Goal: Information Seeking & Learning: Learn about a topic

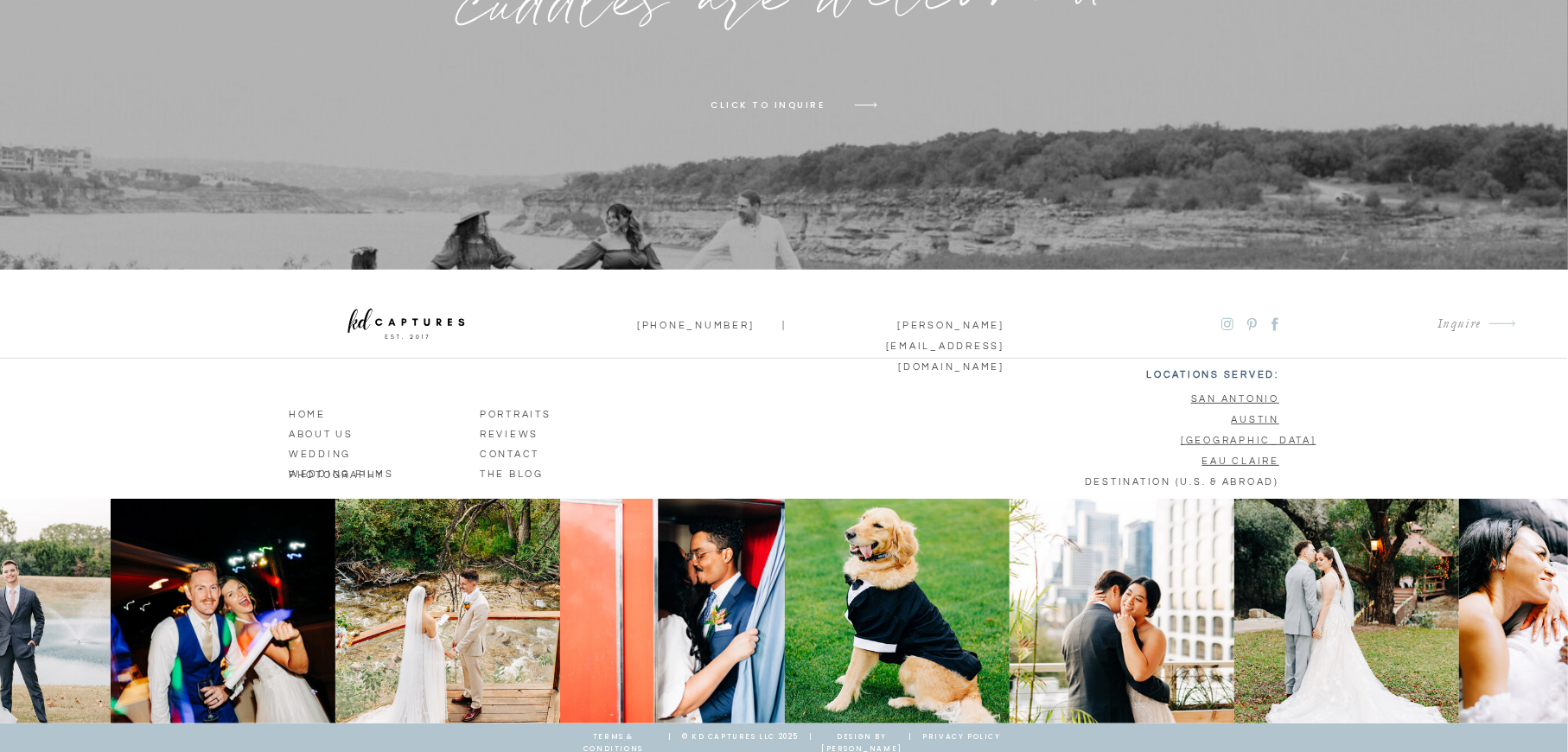
scroll to position [11320, 0]
click at [362, 451] on p "wedding photography" at bounding box center [370, 452] width 162 height 16
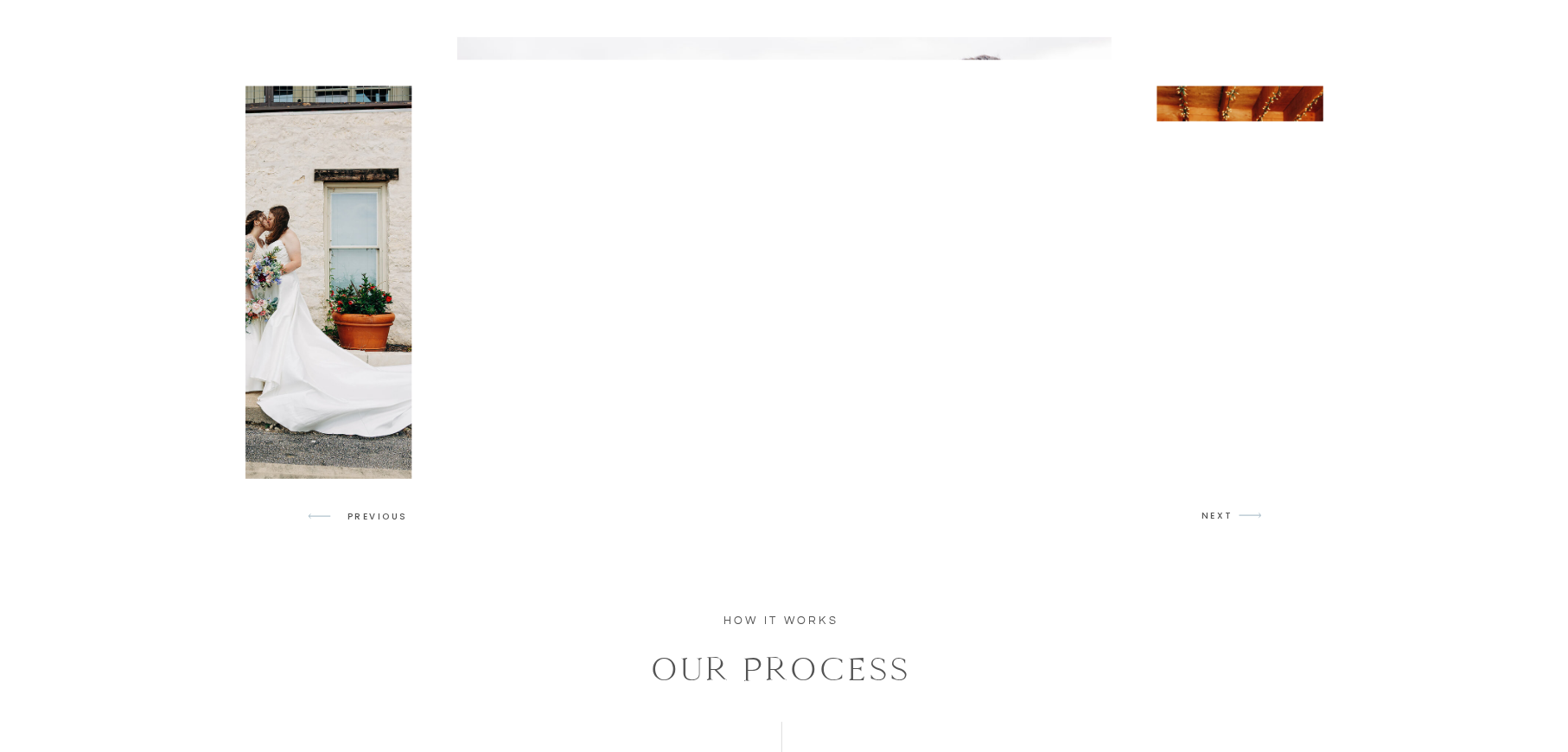
scroll to position [1555, 0]
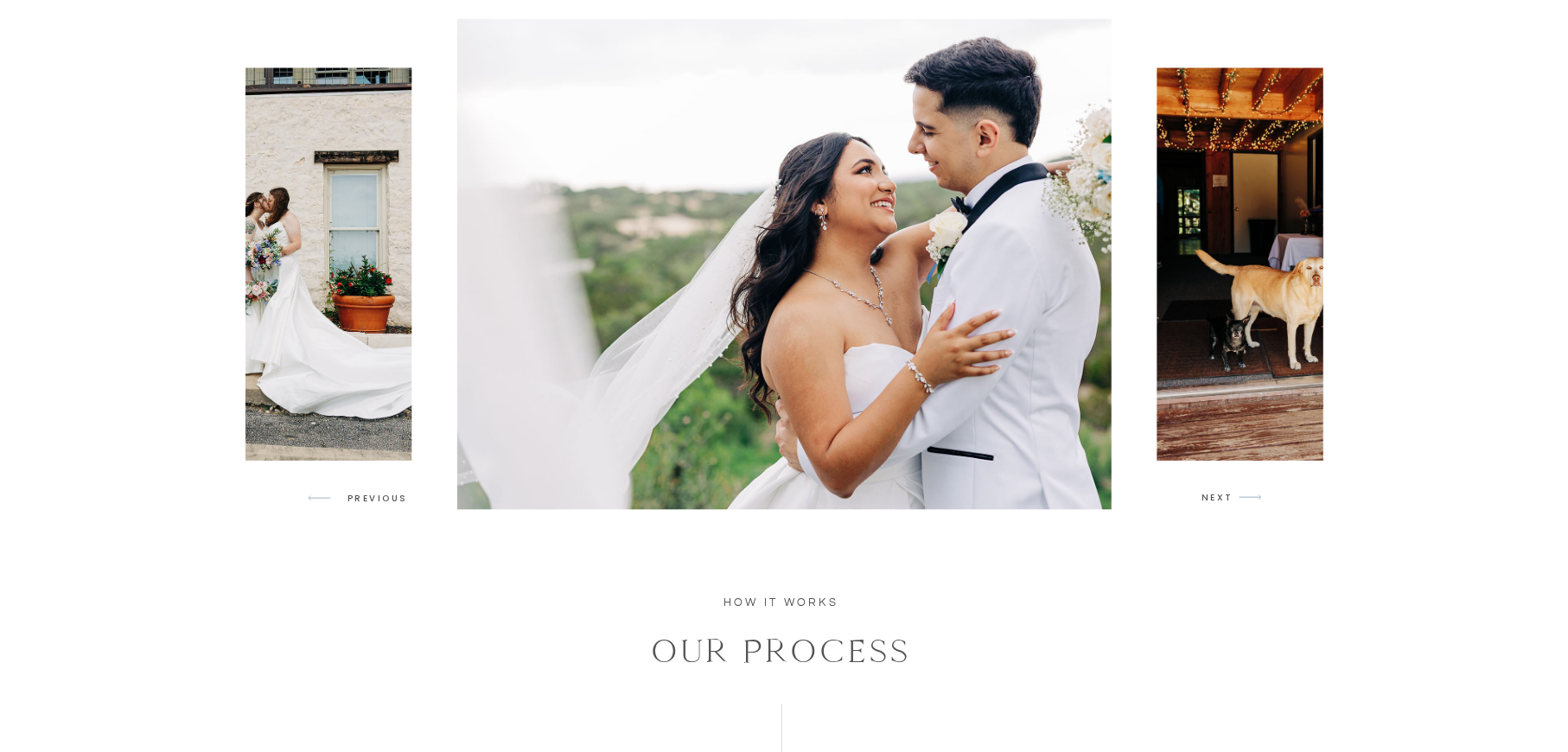
click at [1213, 496] on p "NEXT" at bounding box center [1218, 498] width 33 height 16
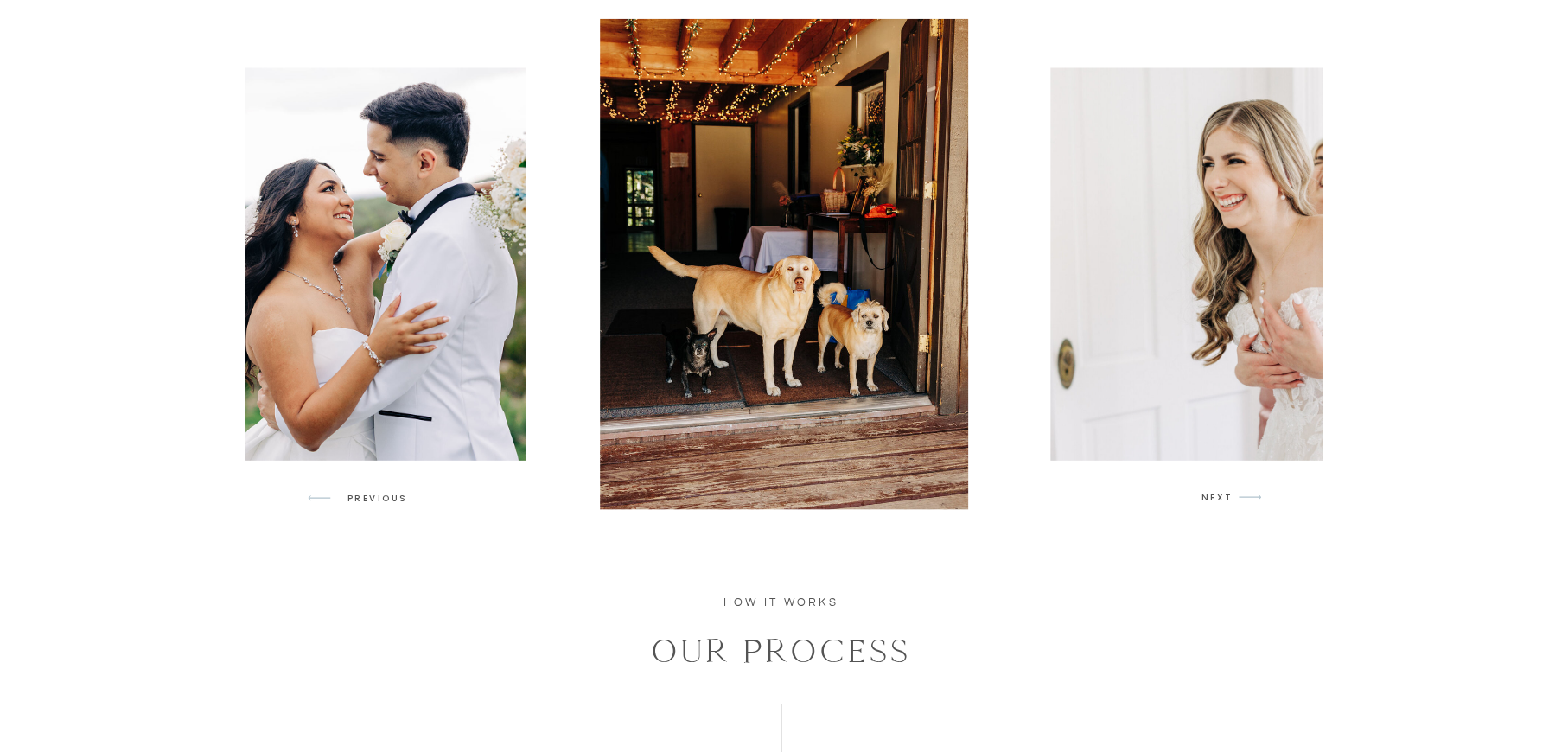
click at [1213, 496] on p "NEXT" at bounding box center [1218, 498] width 33 height 16
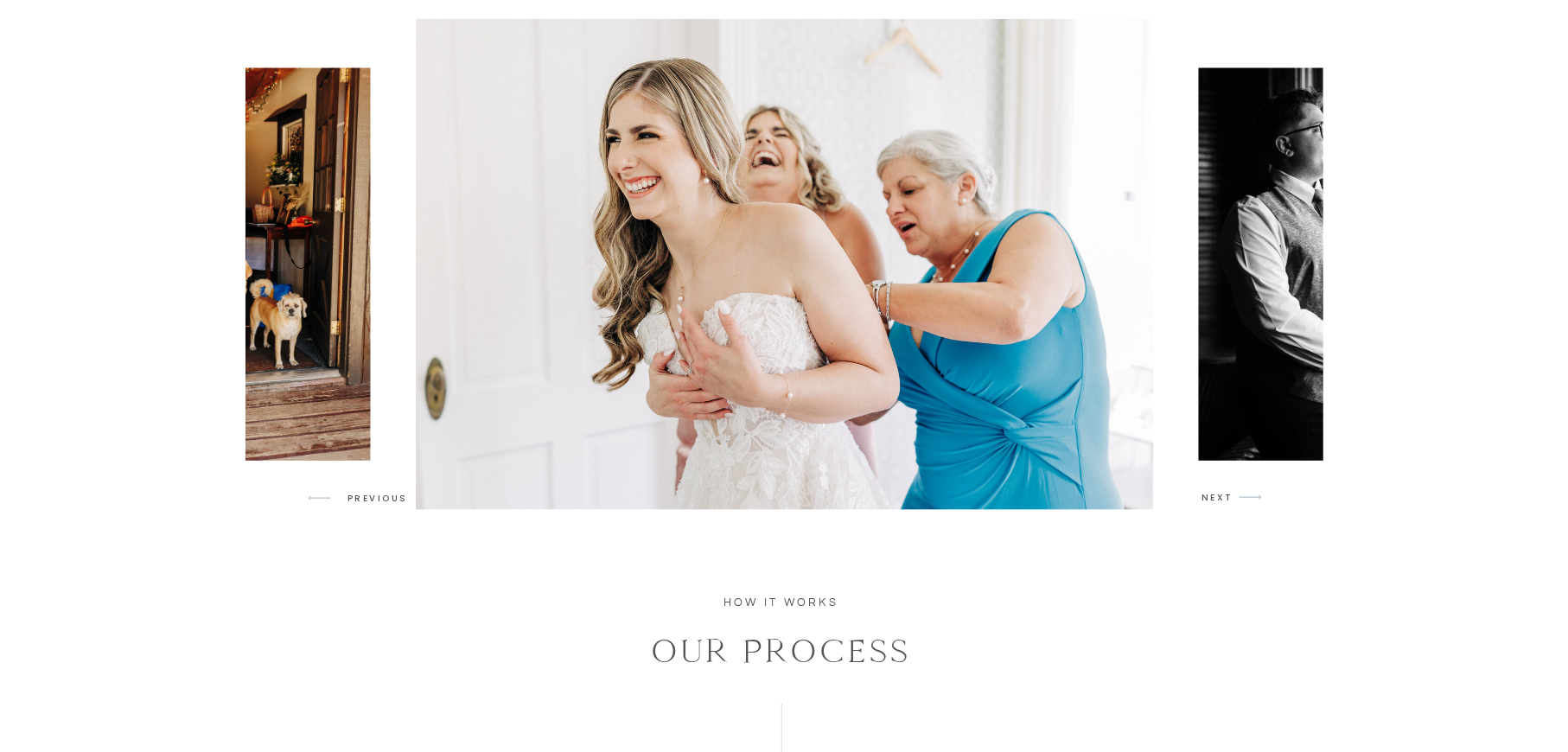
click at [1213, 496] on p "NEXT" at bounding box center [1218, 498] width 33 height 16
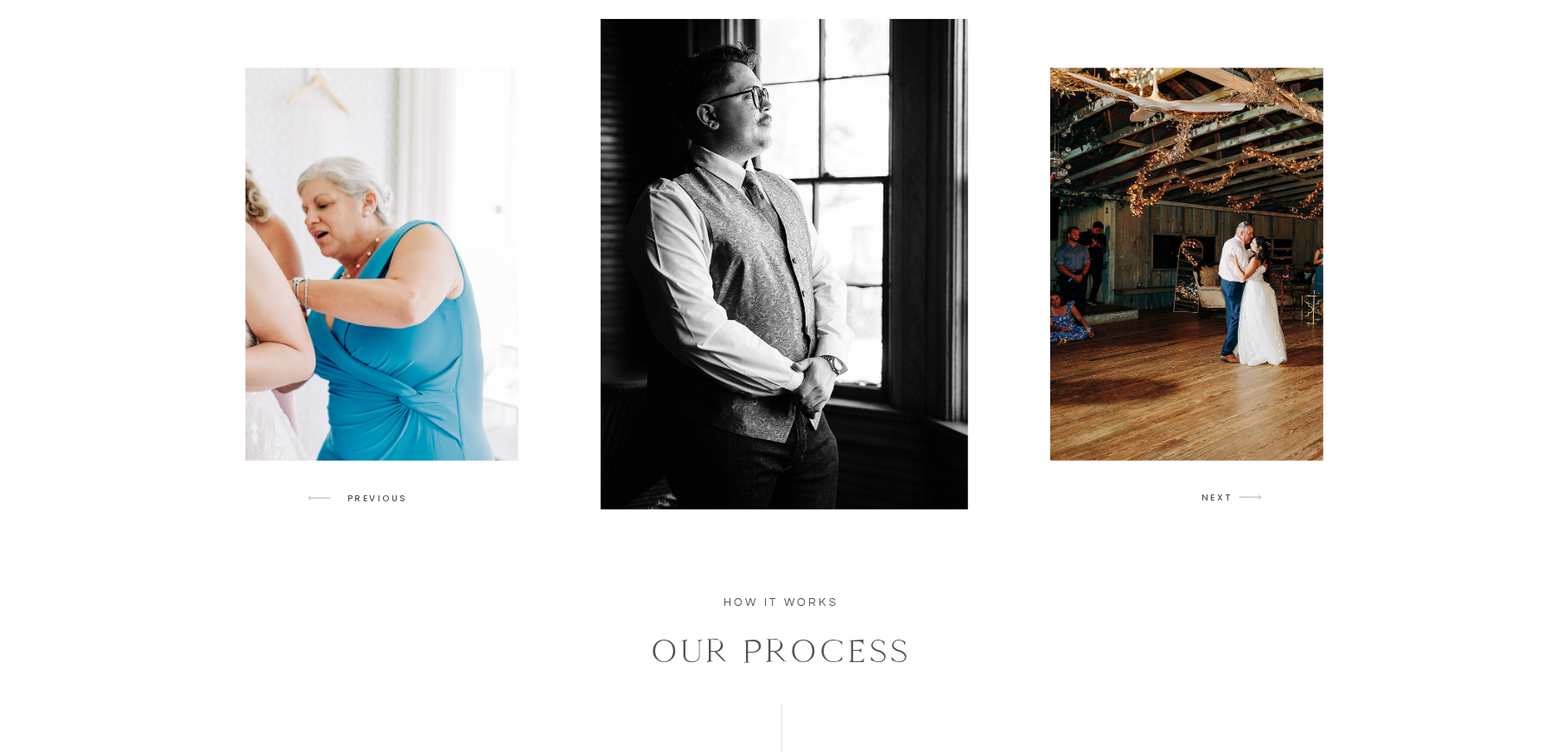
click at [1213, 496] on p "NEXT" at bounding box center [1218, 498] width 33 height 16
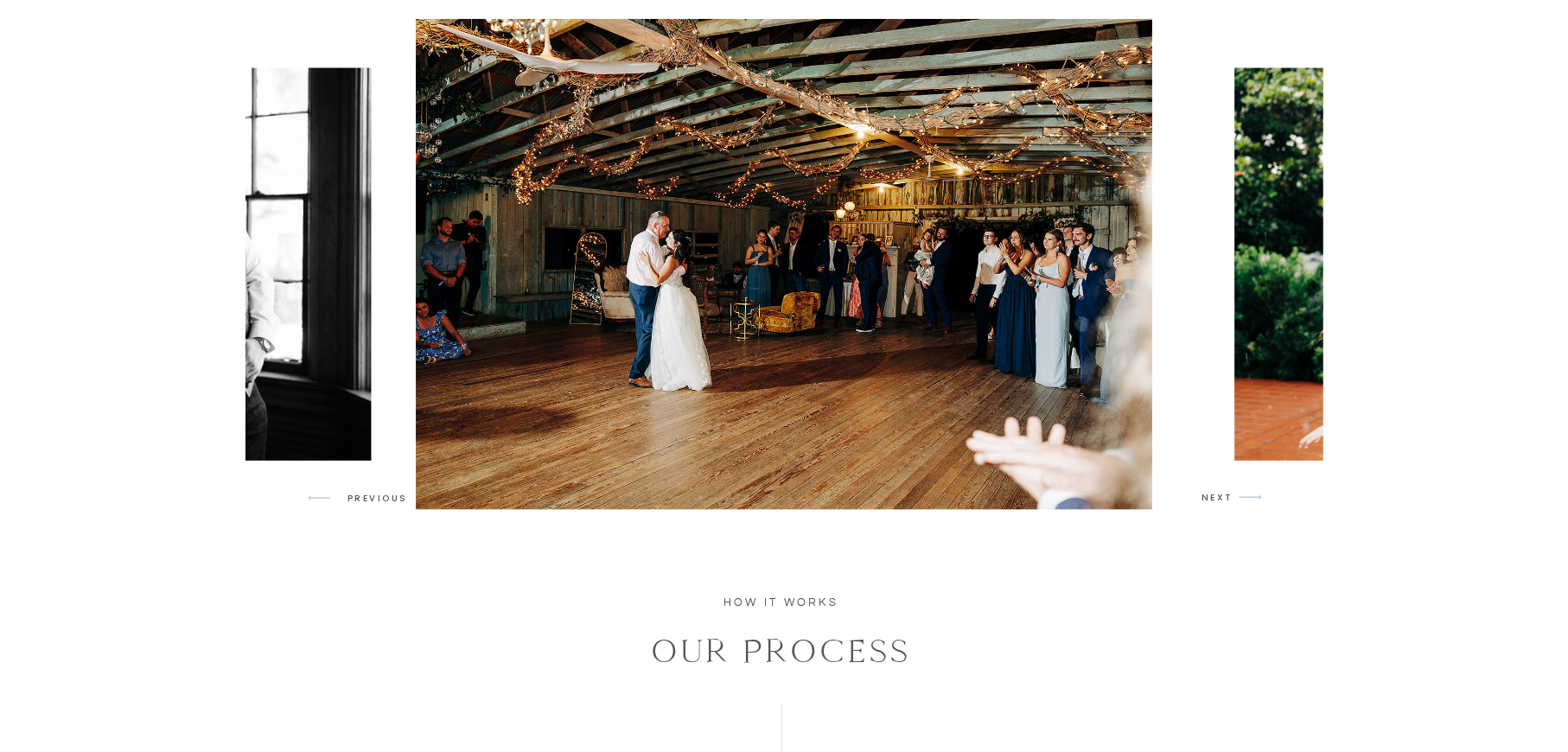
click at [1213, 496] on p "NEXT" at bounding box center [1218, 498] width 33 height 16
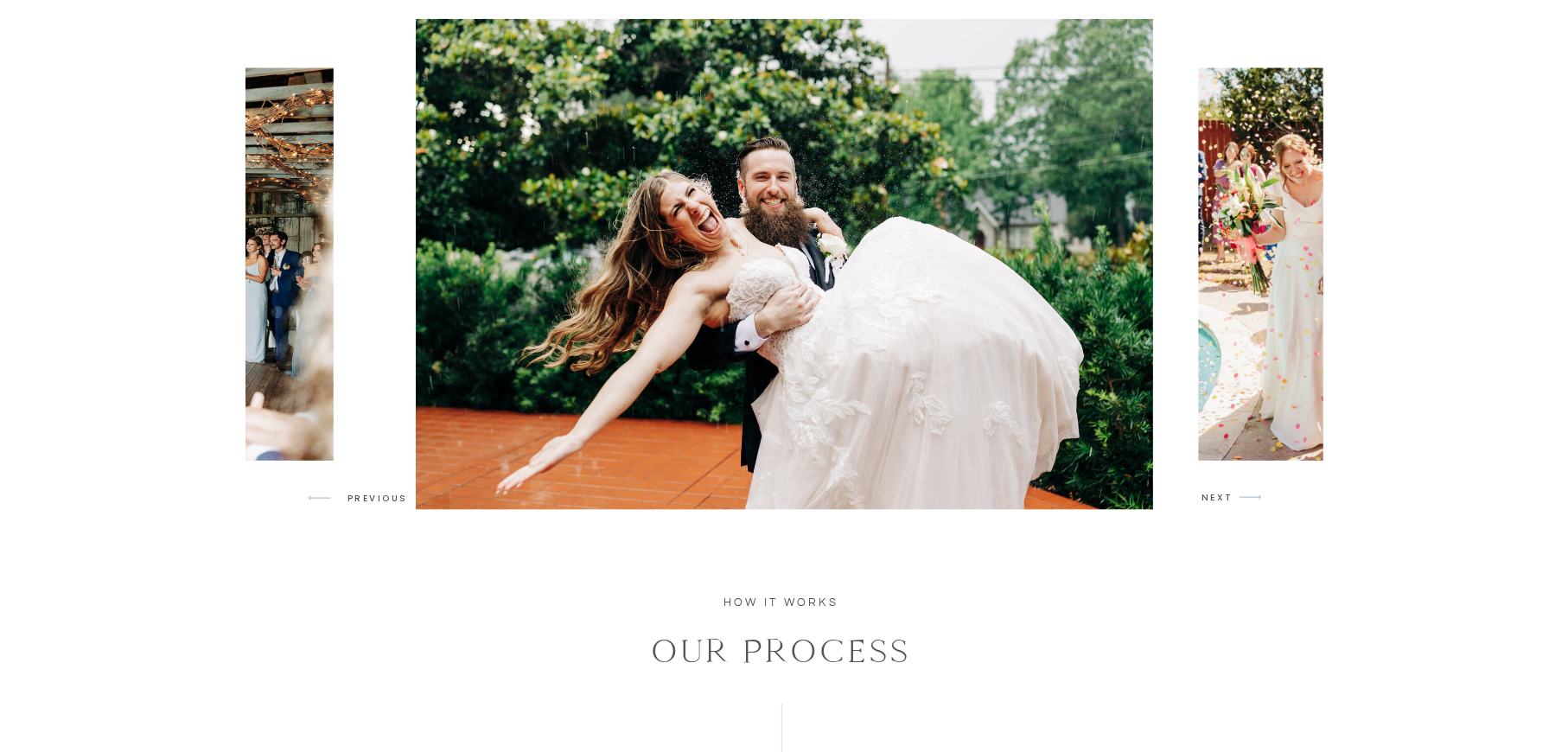
click at [1213, 496] on p "NEXT" at bounding box center [1218, 498] width 33 height 16
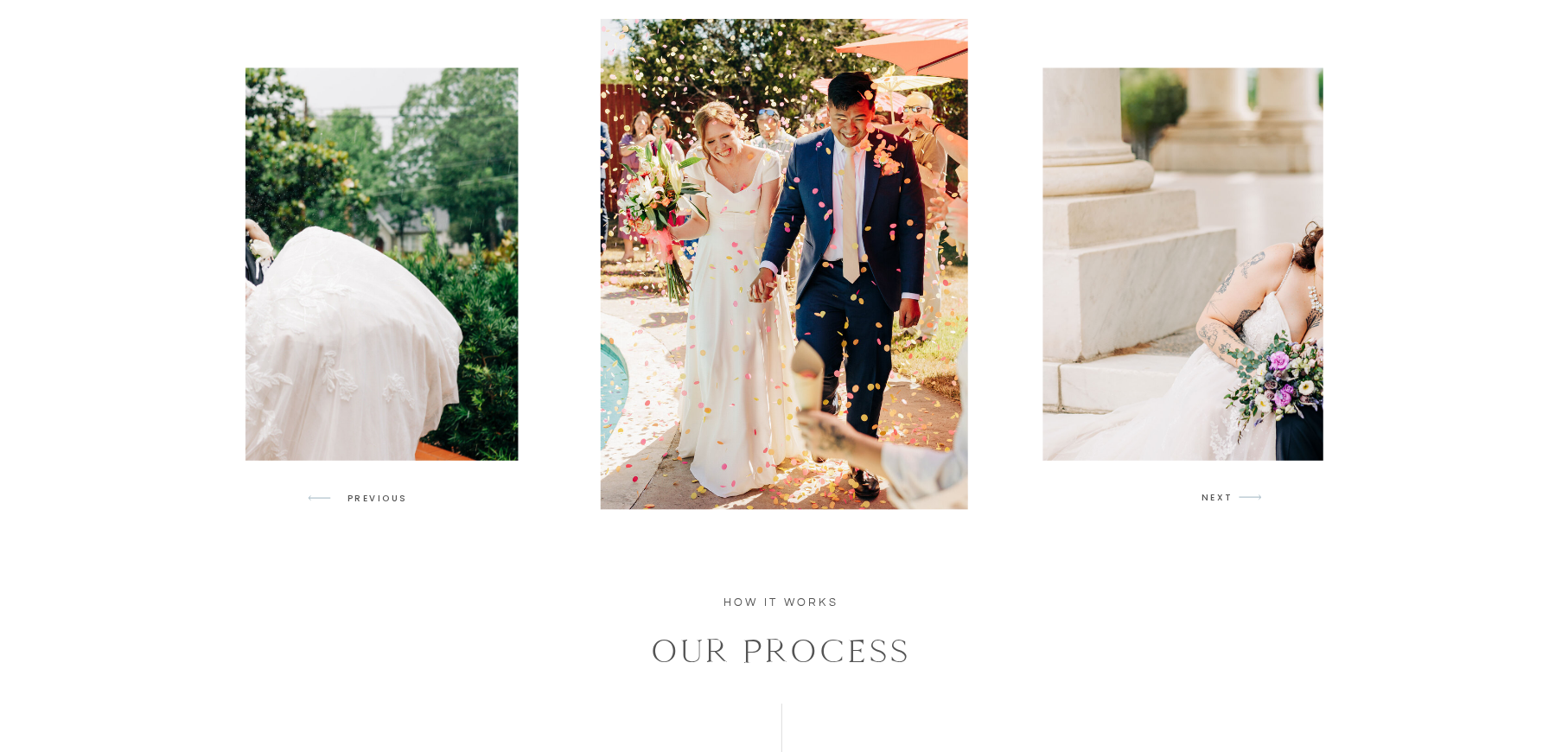
click at [1213, 496] on p "NEXT" at bounding box center [1218, 498] width 33 height 16
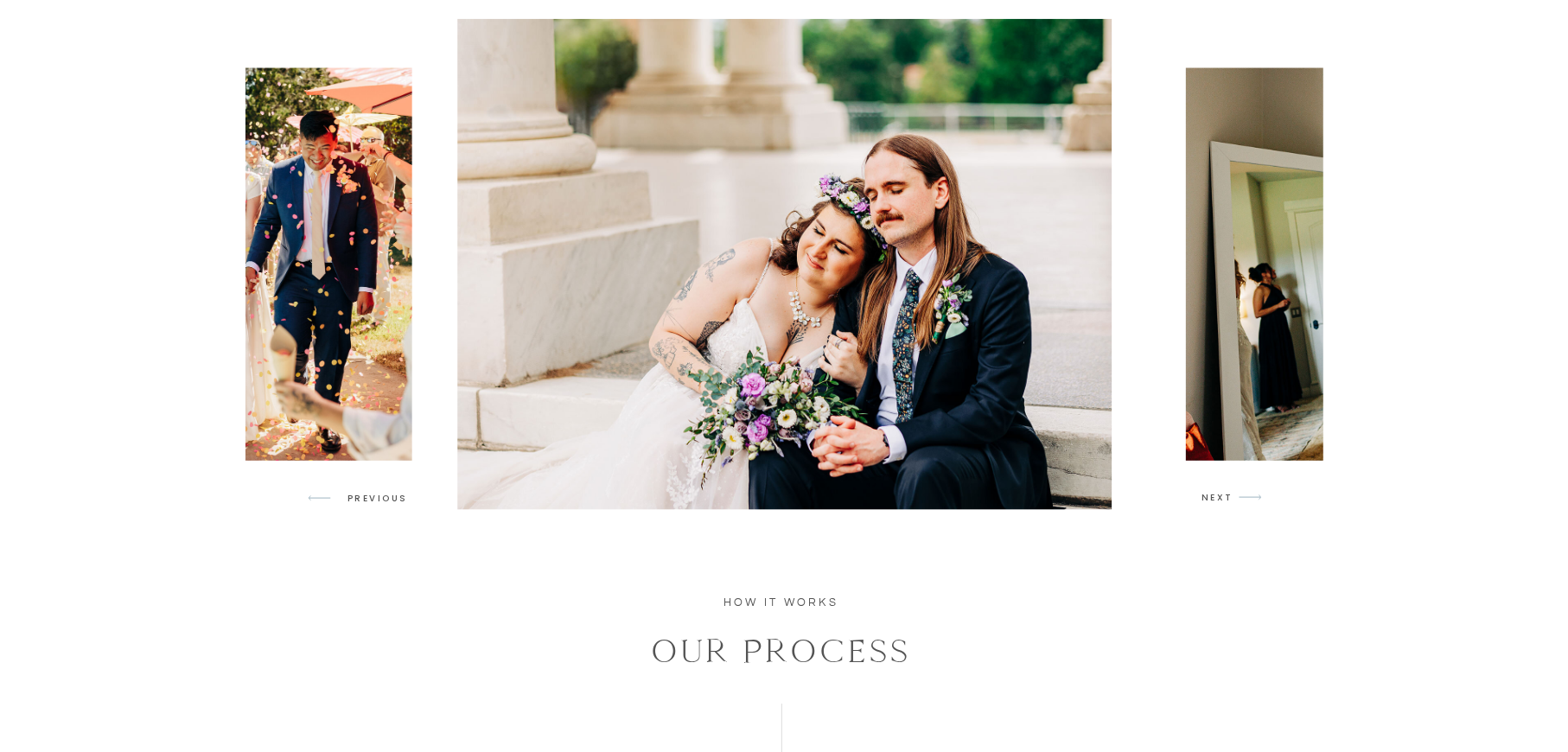
click at [1213, 496] on p "NEXT" at bounding box center [1218, 498] width 33 height 16
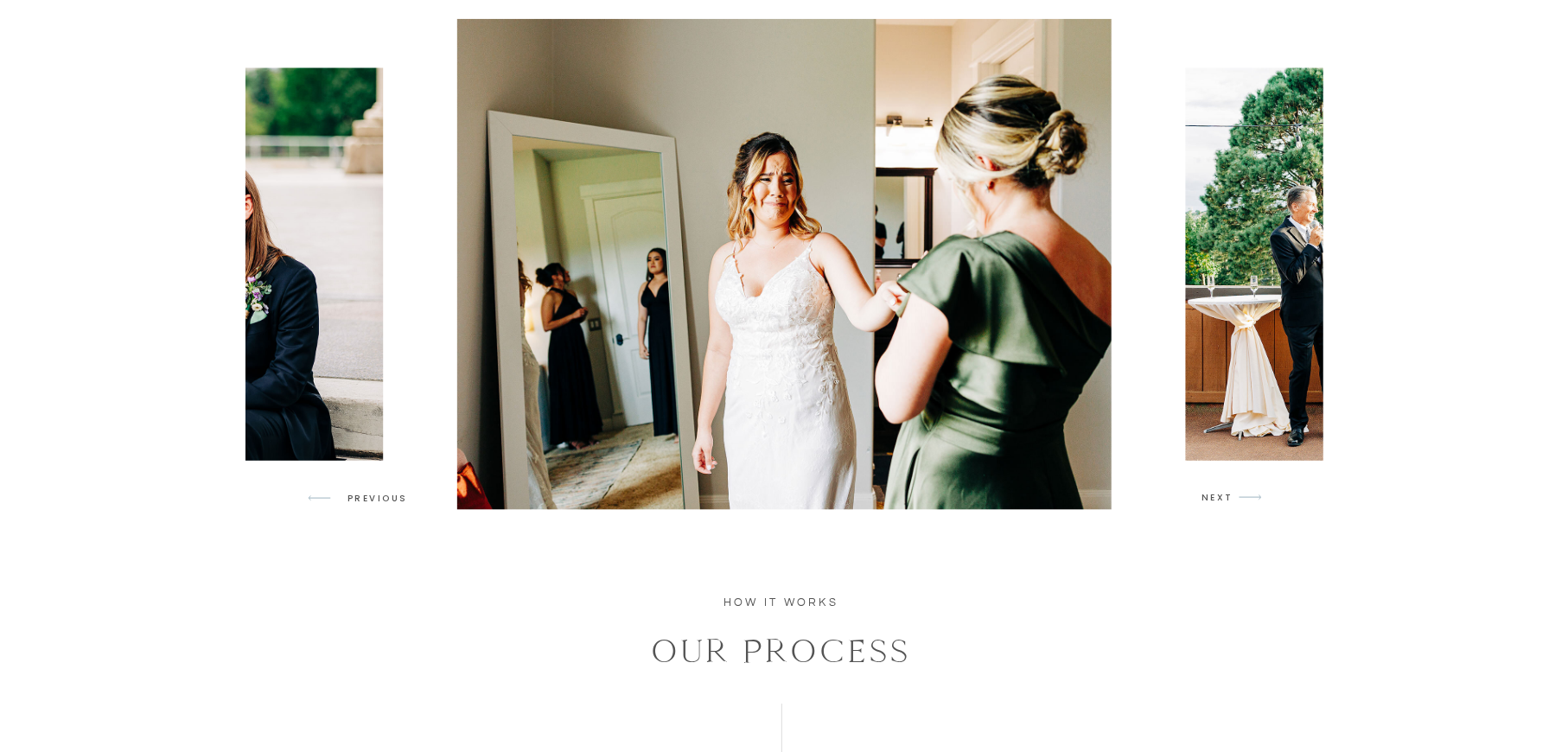
click at [1213, 496] on p "NEXT" at bounding box center [1218, 498] width 33 height 16
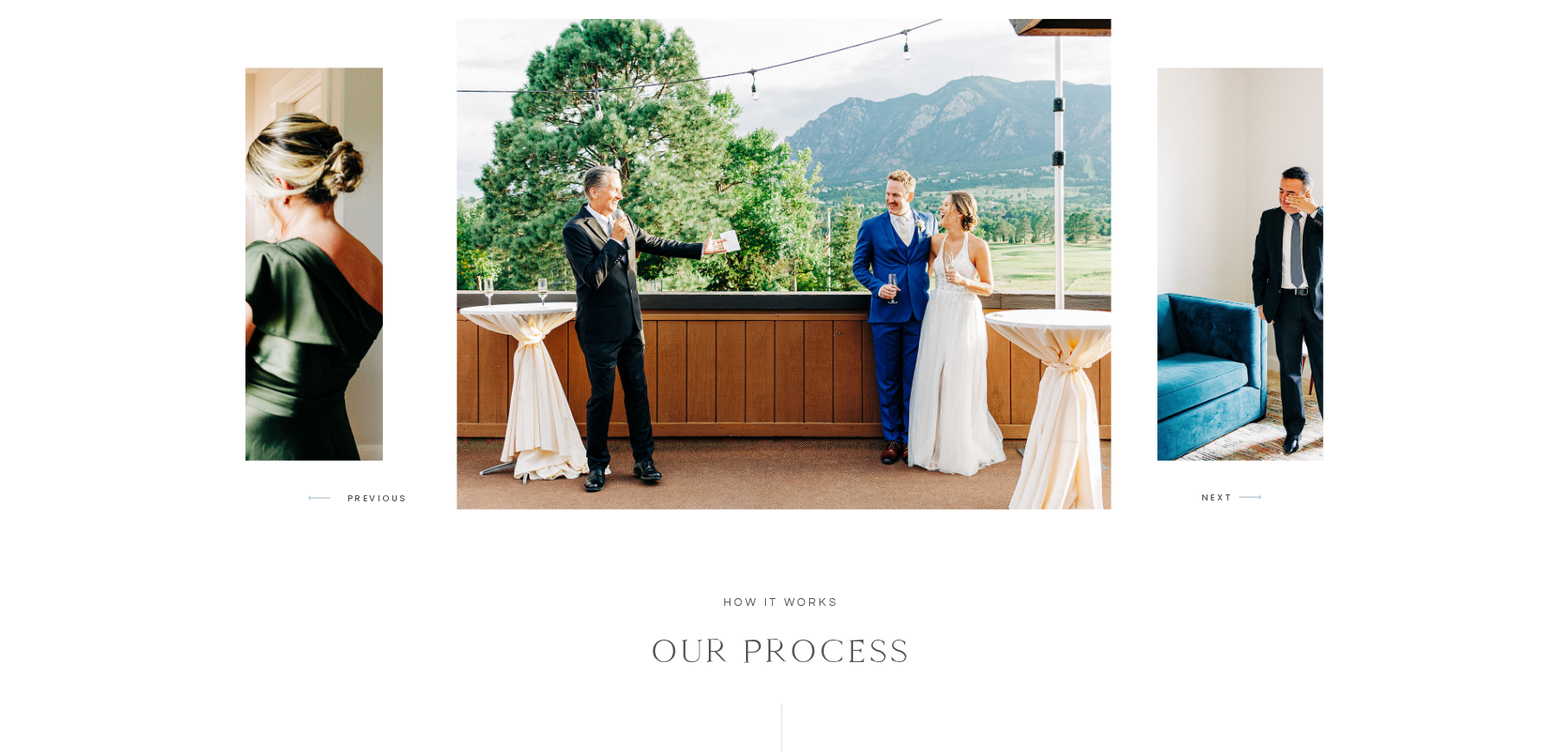
click at [1213, 496] on p "NEXT" at bounding box center [1218, 498] width 33 height 16
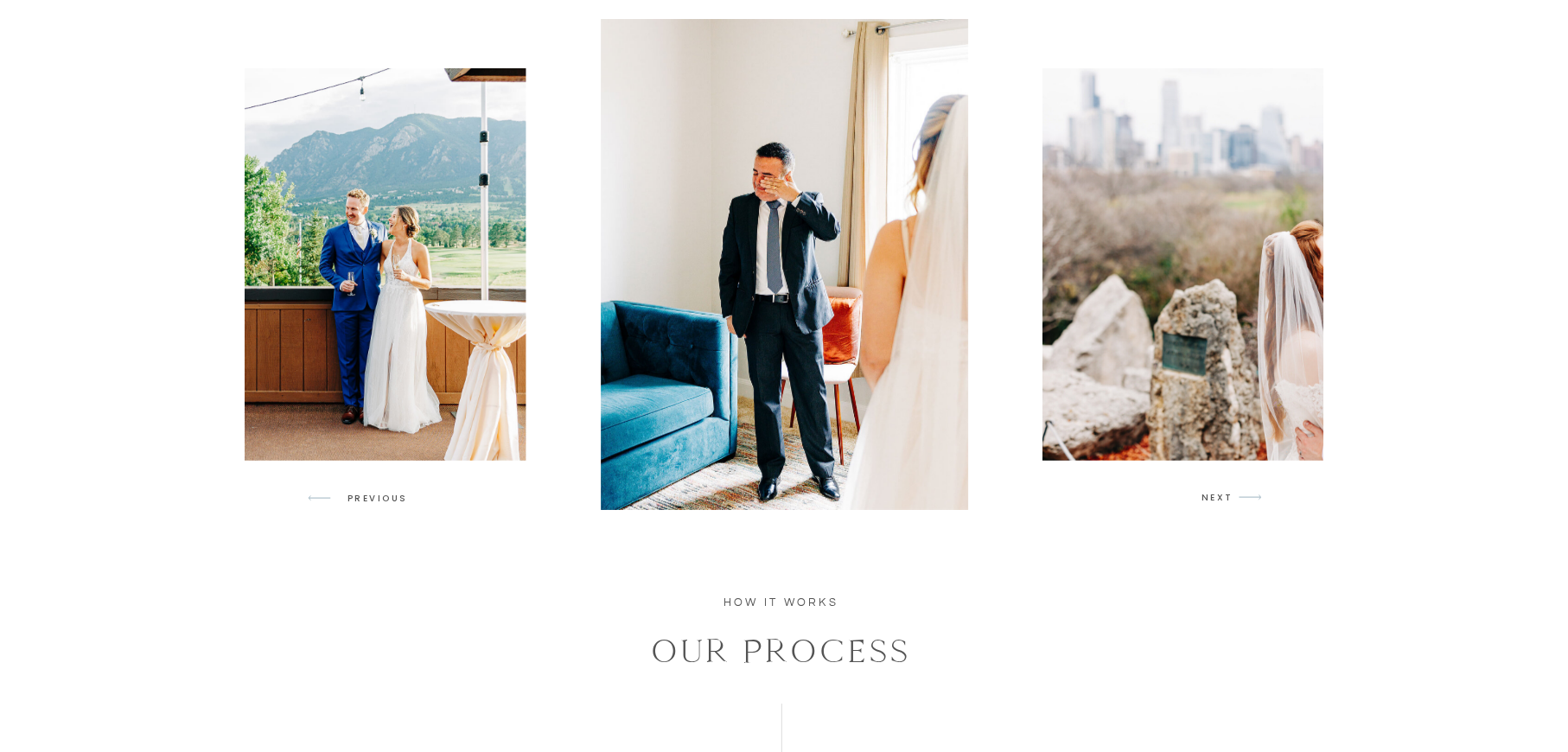
click at [1213, 496] on p "NEXT" at bounding box center [1218, 498] width 33 height 16
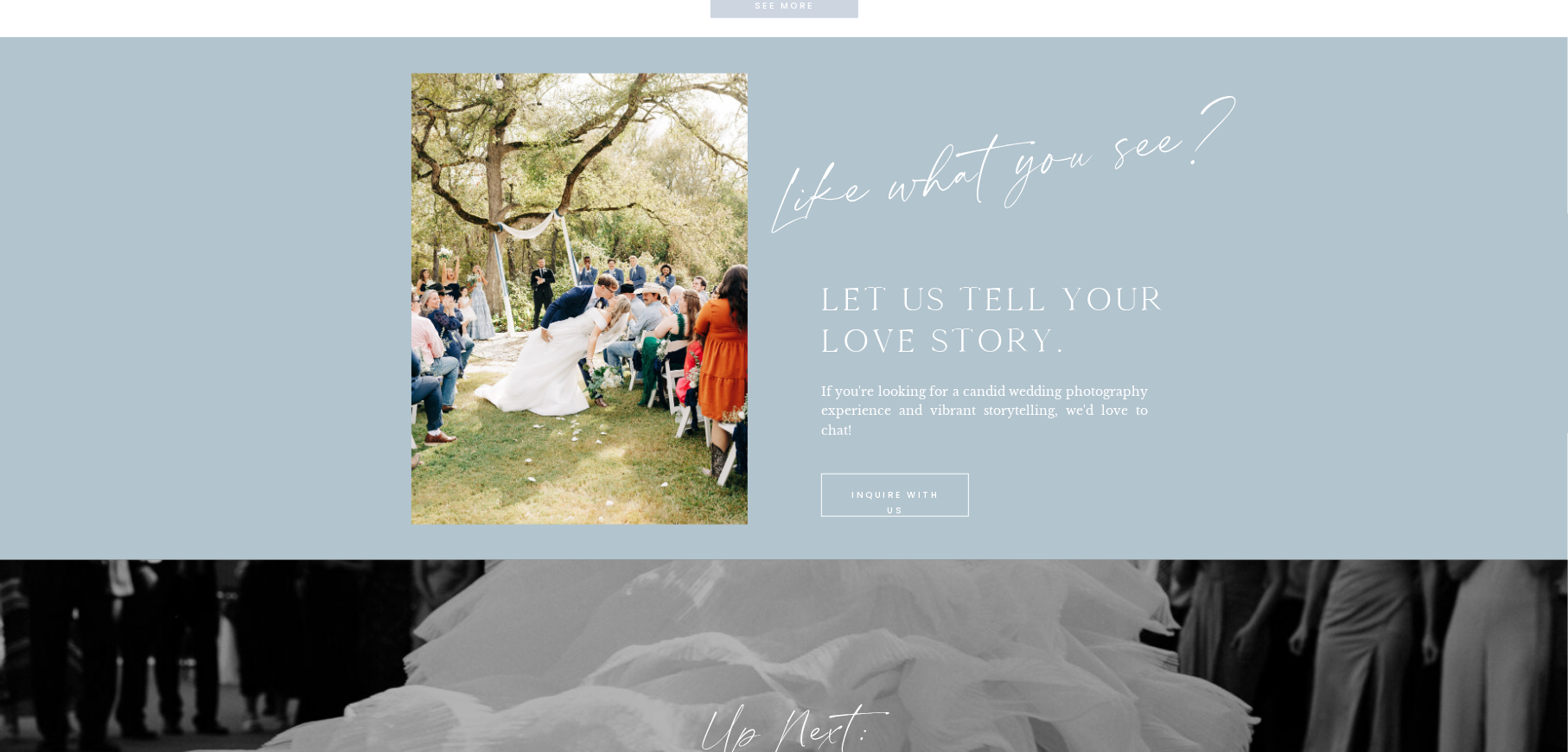
scroll to position [6826, 0]
